Goal: Consume media (video, audio): Consume media (video, audio)

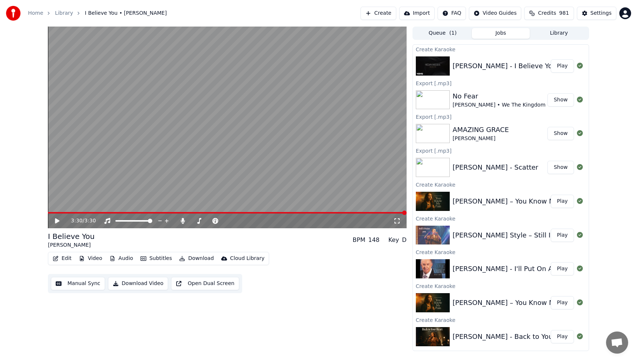
click at [56, 222] on icon at bounding box center [57, 220] width 4 height 5
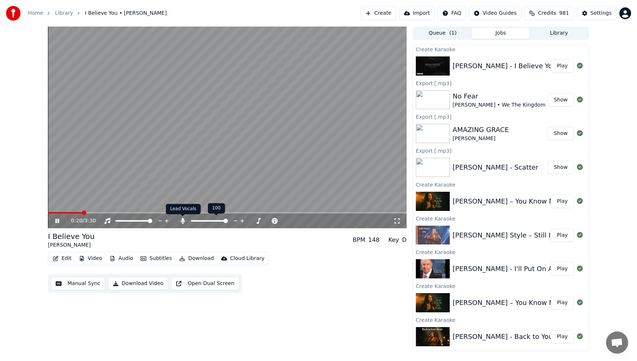
click at [179, 220] on icon at bounding box center [182, 221] width 7 height 6
click at [250, 221] on icon at bounding box center [251, 220] width 7 height 7
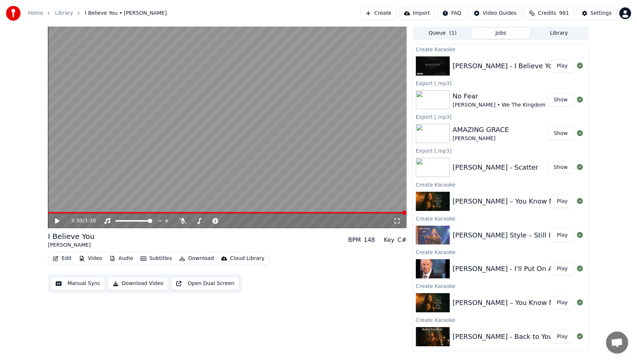
click at [57, 221] on icon at bounding box center [57, 220] width 4 height 5
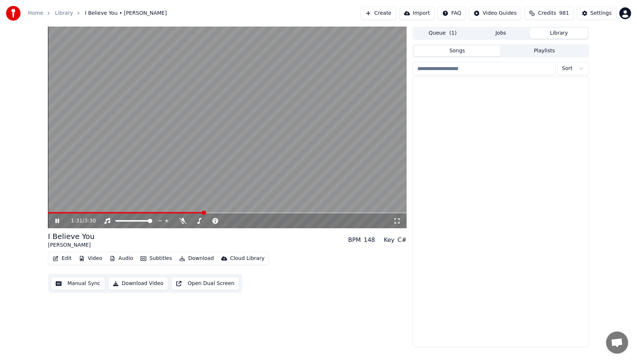
click at [549, 35] on button "Library" at bounding box center [559, 33] width 58 height 11
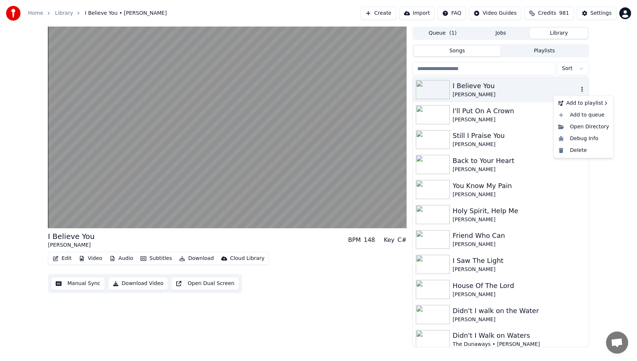
click at [582, 89] on icon "button" at bounding box center [581, 89] width 1 height 5
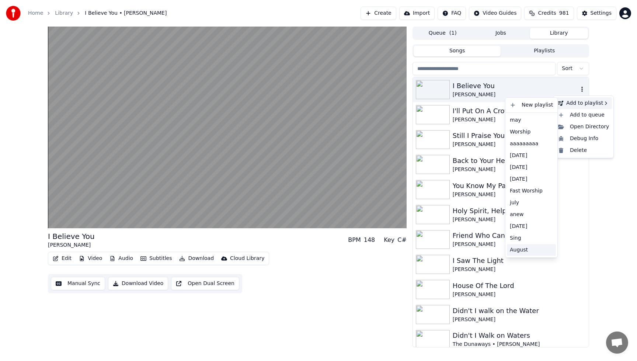
click at [524, 250] on div "August" at bounding box center [531, 250] width 49 height 12
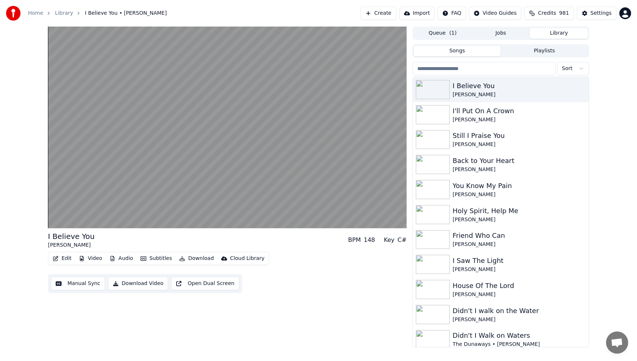
click at [476, 71] on input "search" at bounding box center [483, 68] width 143 height 13
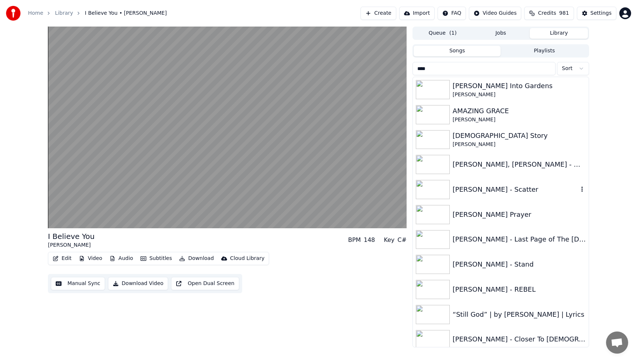
type input "****"
click at [522, 190] on div "[PERSON_NAME] - Scatter" at bounding box center [516, 189] width 126 height 10
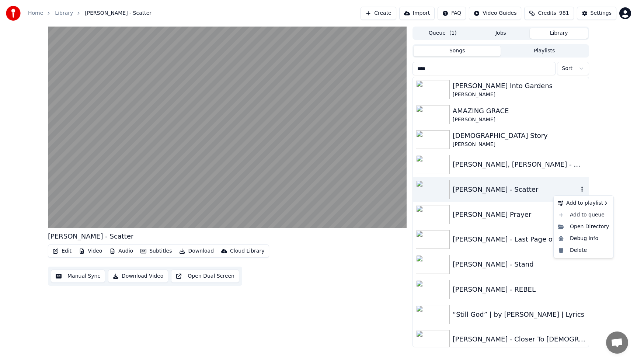
click at [582, 191] on icon "button" at bounding box center [581, 189] width 7 height 6
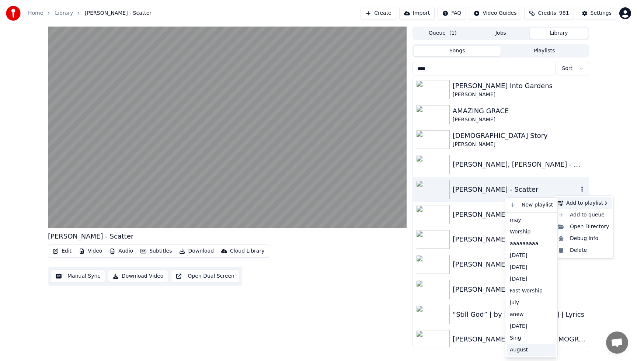
click at [519, 351] on div "August" at bounding box center [531, 350] width 49 height 12
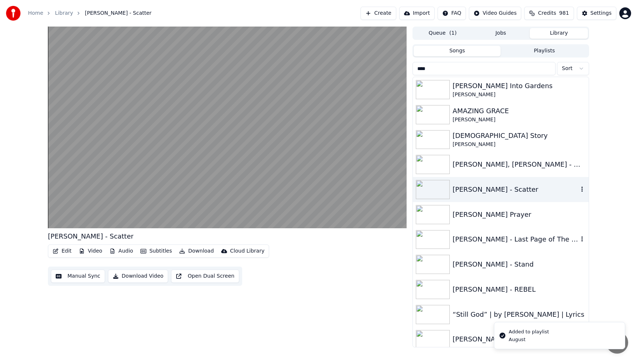
click at [507, 241] on div "[PERSON_NAME] - Last Page of The [DEMOGRAPHIC_DATA] ft. [PERSON_NAME]" at bounding box center [516, 239] width 126 height 10
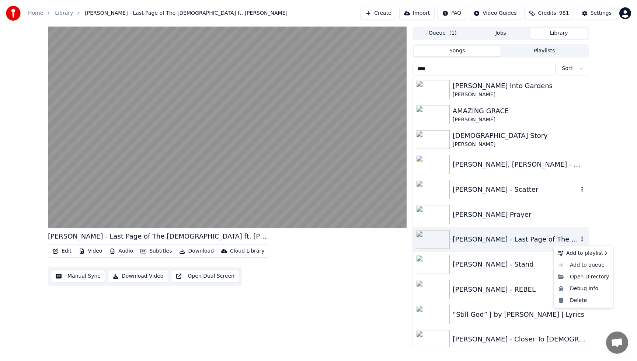
click at [582, 238] on icon "button" at bounding box center [581, 239] width 1 height 5
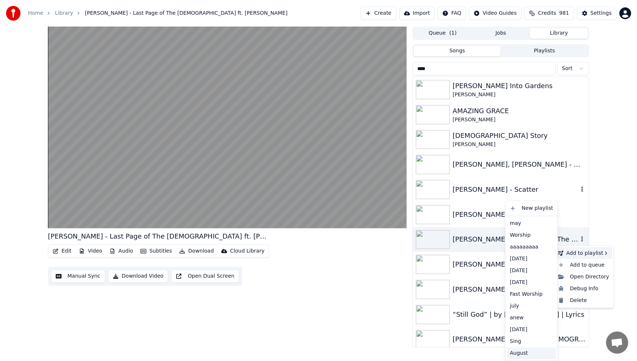
click at [513, 351] on div "August" at bounding box center [531, 353] width 49 height 12
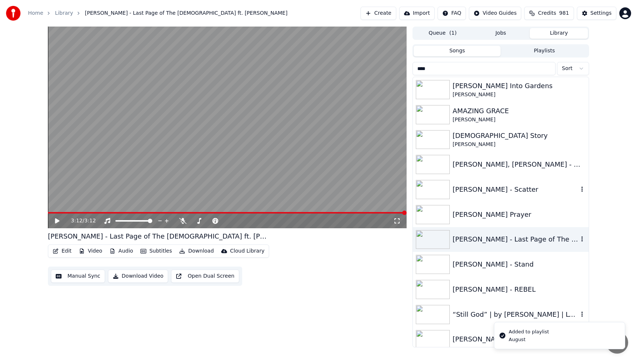
click at [478, 318] on div "“Still God” | by [PERSON_NAME] | Lyrics" at bounding box center [516, 314] width 126 height 10
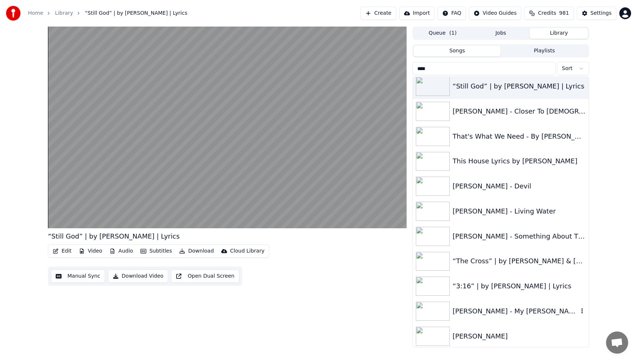
scroll to position [230, 0]
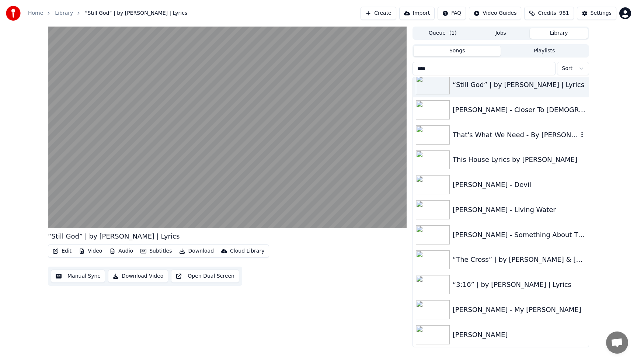
click at [500, 137] on div "That's What We Need - By [PERSON_NAME] #WeNeedIt #WorshipSong2022 #Lyric" at bounding box center [516, 135] width 126 height 10
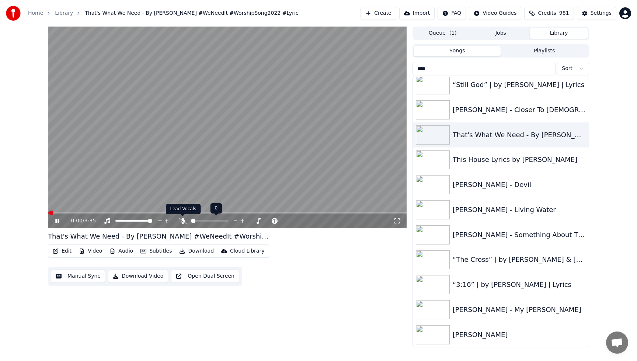
click at [183, 221] on icon at bounding box center [182, 221] width 7 height 6
click at [582, 133] on icon "button" at bounding box center [581, 135] width 7 height 6
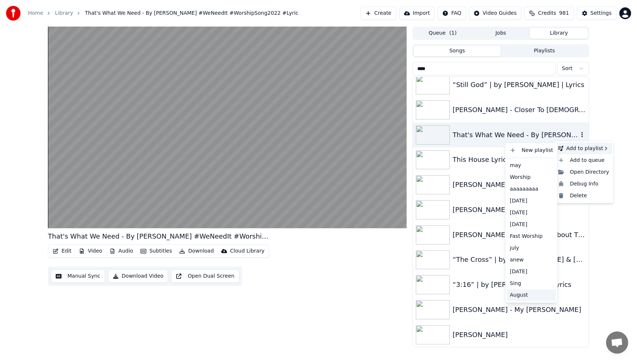
click at [524, 295] on div "August" at bounding box center [531, 295] width 49 height 12
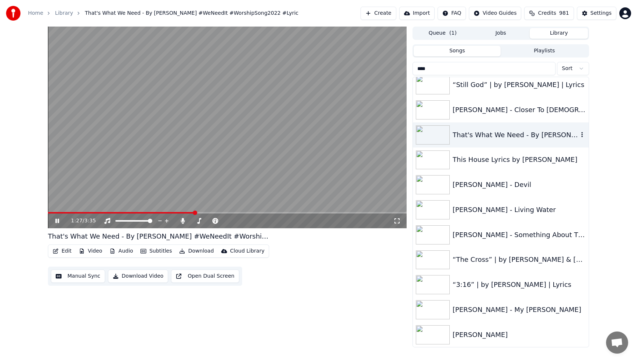
click at [327, 150] on video at bounding box center [227, 128] width 359 height 202
click at [548, 69] on input "****" at bounding box center [483, 68] width 143 height 13
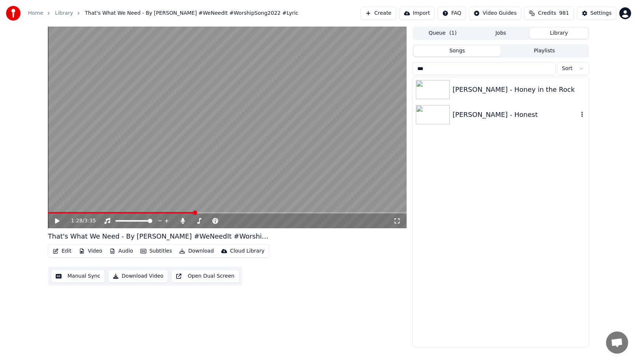
type input "***"
click at [488, 118] on div "[PERSON_NAME] - Honest" at bounding box center [516, 114] width 126 height 10
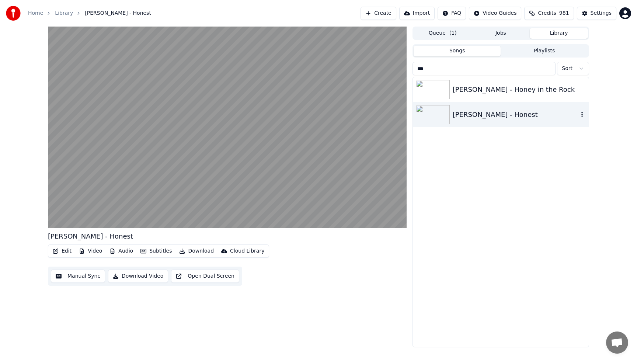
click at [583, 114] on icon "button" at bounding box center [581, 114] width 7 height 6
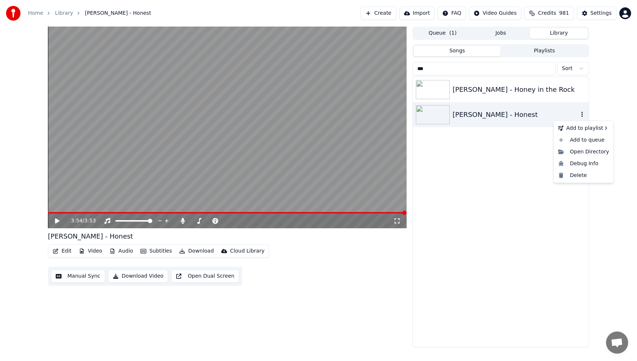
click at [582, 114] on icon "button" at bounding box center [581, 114] width 7 height 6
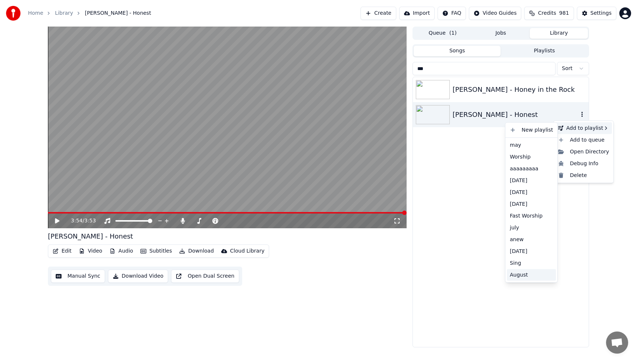
click at [519, 275] on div "August" at bounding box center [531, 275] width 49 height 12
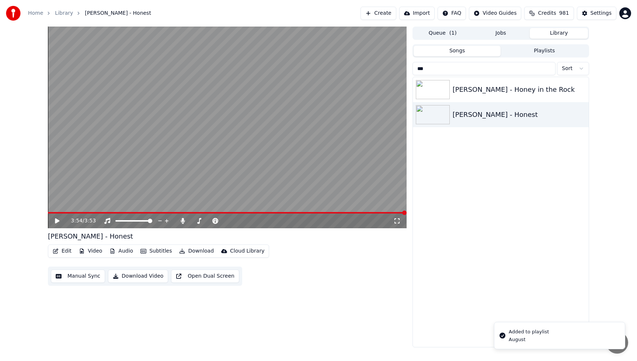
click at [548, 70] on input "***" at bounding box center [483, 68] width 143 height 13
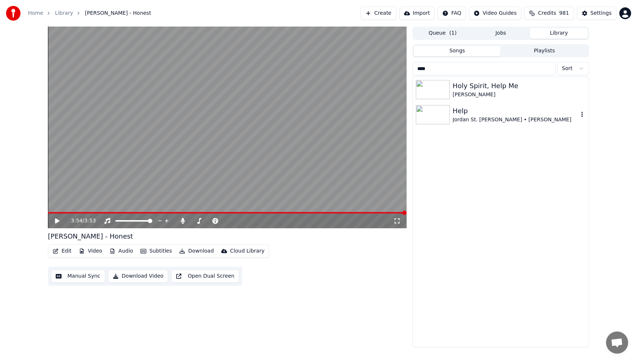
type input "****"
click at [518, 112] on div "Help" at bounding box center [516, 111] width 126 height 10
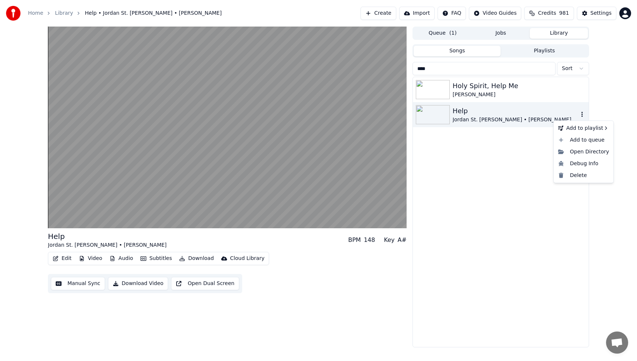
click at [583, 114] on icon "button" at bounding box center [581, 114] width 7 height 6
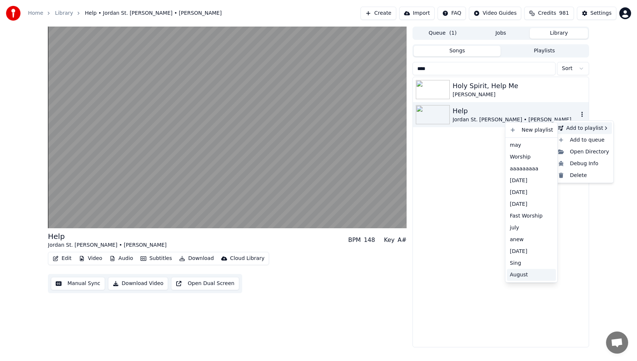
click at [524, 272] on div "August" at bounding box center [531, 275] width 49 height 12
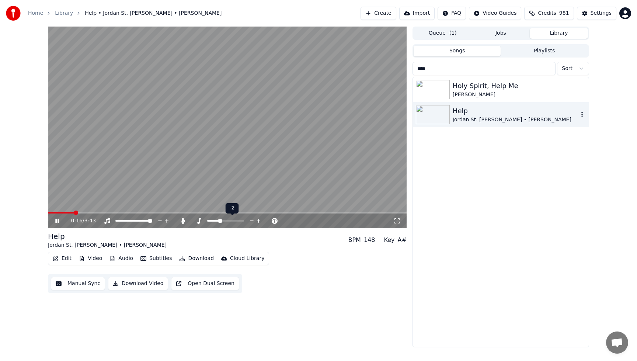
click at [258, 219] on icon at bounding box center [259, 221] width 4 height 4
click at [198, 221] on span at bounding box center [195, 220] width 8 height 1
click at [258, 221] on icon at bounding box center [259, 221] width 4 height 4
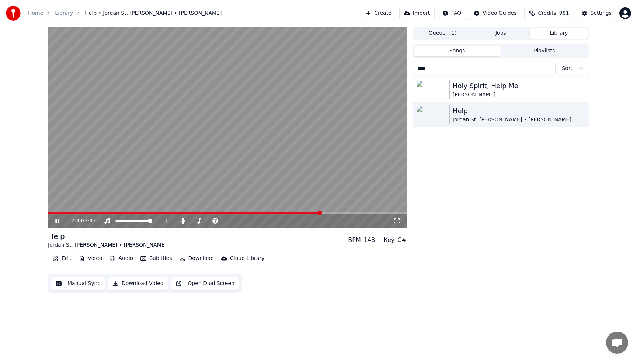
click at [341, 79] on video at bounding box center [227, 128] width 359 height 202
click at [493, 27] on div "Queue ( 1 ) Jobs Library" at bounding box center [500, 33] width 177 height 13
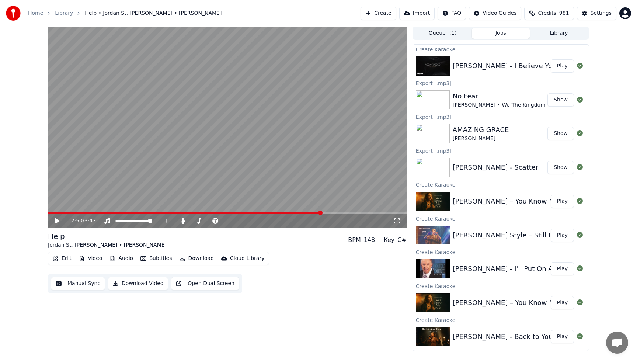
click at [500, 32] on button "Jobs" at bounding box center [501, 33] width 58 height 11
click at [507, 267] on div "[PERSON_NAME] - I'll Put On A Crown" at bounding box center [514, 269] width 123 height 10
click at [562, 268] on button "Play" at bounding box center [562, 268] width 23 height 13
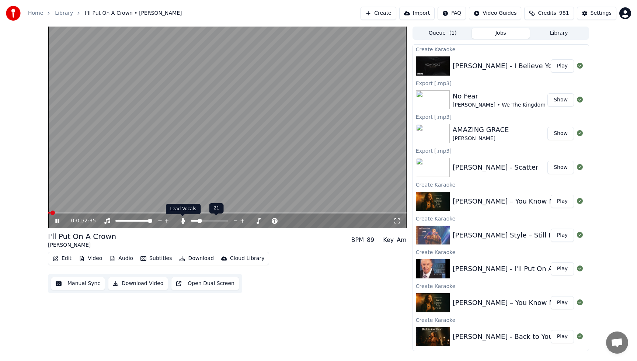
click at [184, 219] on icon at bounding box center [183, 221] width 4 height 6
click at [96, 212] on video at bounding box center [227, 128] width 359 height 202
click at [96, 212] on span at bounding box center [227, 212] width 359 height 1
click at [56, 219] on icon at bounding box center [57, 220] width 4 height 5
click at [57, 219] on icon at bounding box center [62, 221] width 17 height 6
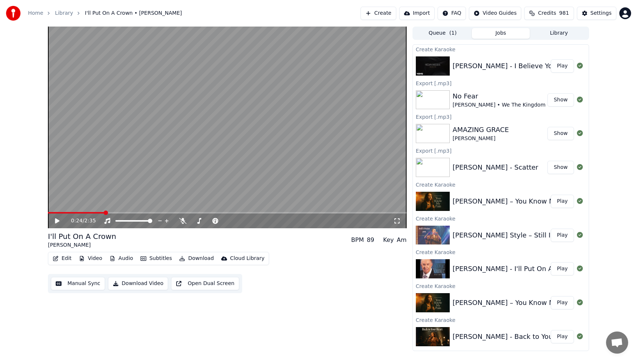
click at [196, 258] on button "Download" at bounding box center [196, 258] width 41 height 10
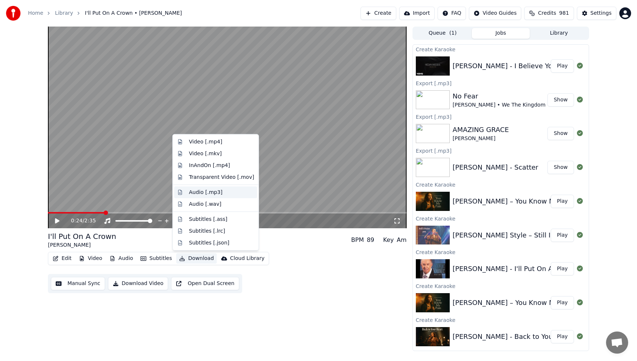
click at [201, 194] on div "Audio [.mp3]" at bounding box center [206, 191] width 34 height 7
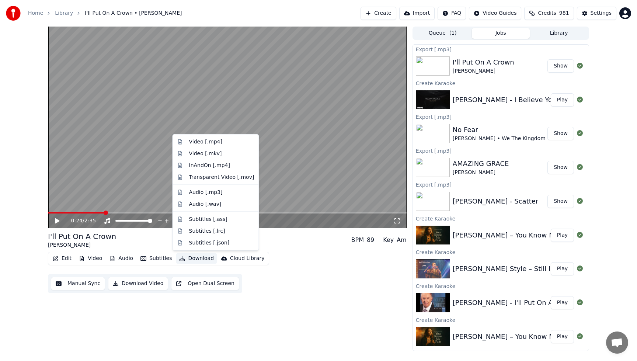
click at [194, 260] on button "Download" at bounding box center [196, 258] width 41 height 10
click at [315, 269] on div "Edit Video Audio Subtitles Download Cloud Library Manual Sync Download Video Op…" at bounding box center [227, 272] width 359 height 41
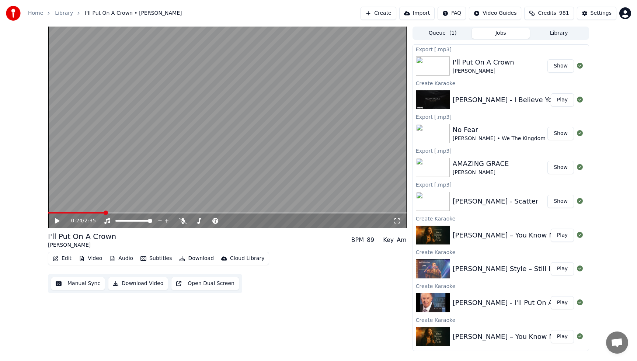
click at [560, 66] on button "Show" at bounding box center [560, 65] width 27 height 13
click at [188, 258] on button "Download" at bounding box center [196, 258] width 41 height 10
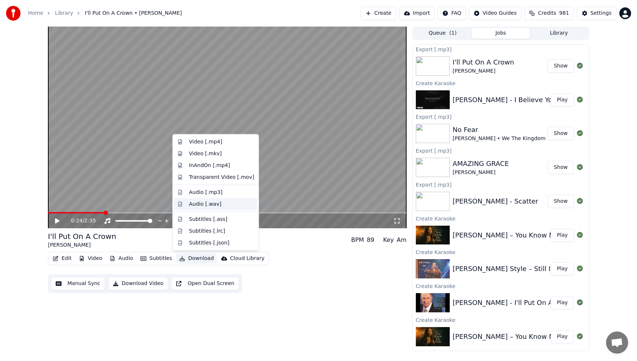
click at [199, 205] on div "Audio [.wav]" at bounding box center [205, 203] width 32 height 7
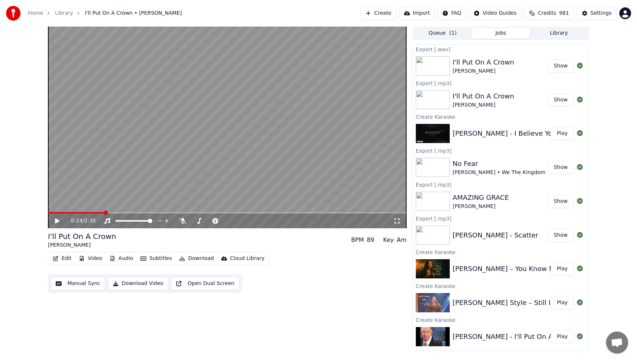
click at [559, 66] on button "Show" at bounding box center [560, 65] width 27 height 13
click at [591, 13] on div "Settings" at bounding box center [600, 13] width 21 height 7
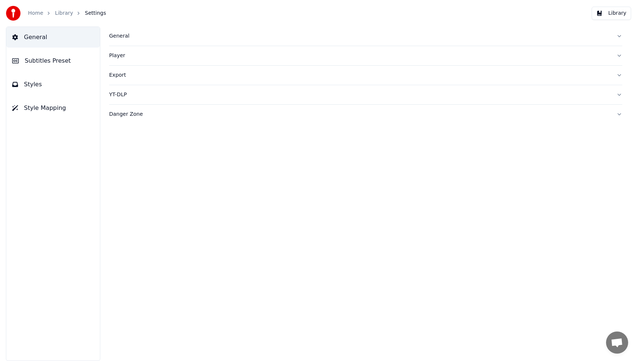
click at [116, 37] on div "General" at bounding box center [359, 35] width 501 height 7
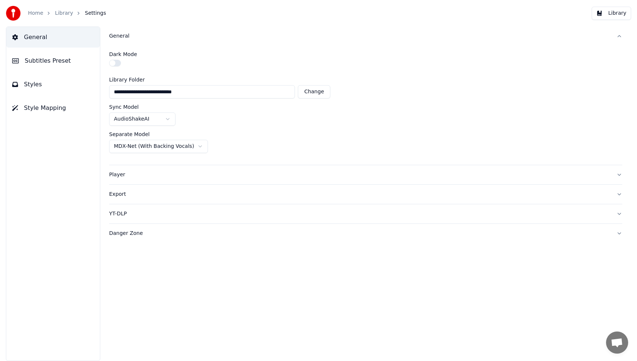
click at [117, 174] on div "Player" at bounding box center [359, 174] width 501 height 7
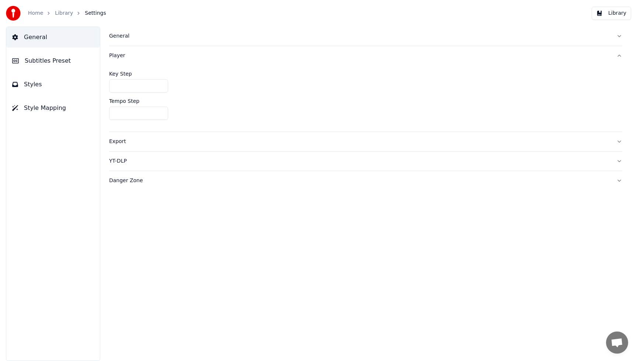
click at [113, 141] on div "Export" at bounding box center [359, 141] width 501 height 7
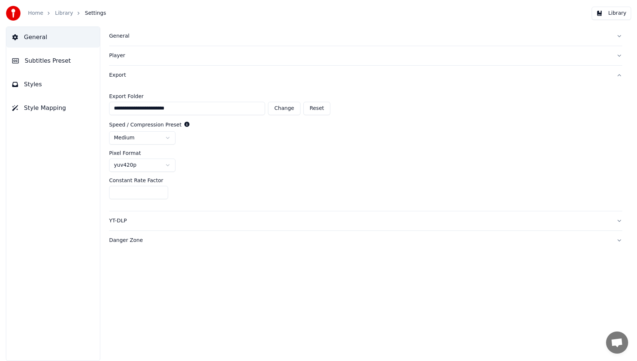
click at [125, 218] on div "YT-DLP" at bounding box center [359, 220] width 501 height 7
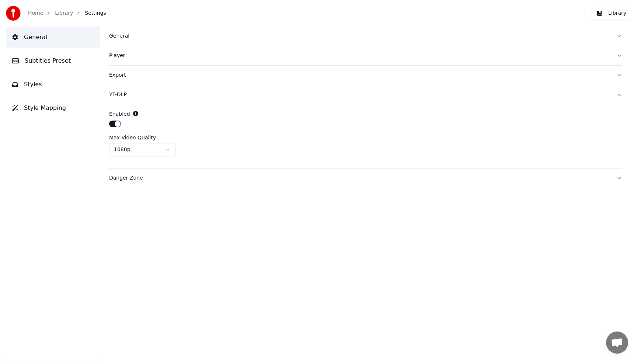
click at [129, 177] on div "Danger Zone" at bounding box center [359, 177] width 501 height 7
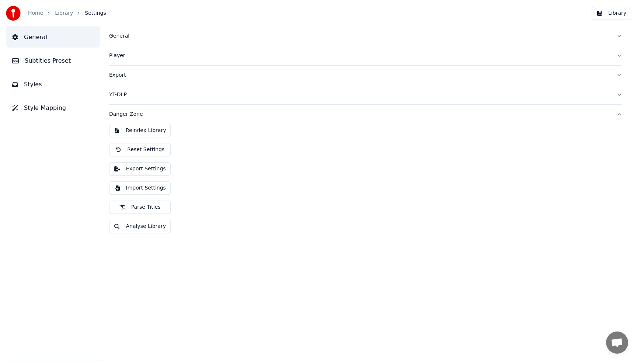
click at [140, 186] on button "Import Settings" at bounding box center [140, 187] width 62 height 13
click at [153, 151] on button "Reset Settings" at bounding box center [140, 149] width 62 height 13
